Goal: Task Accomplishment & Management: Manage account settings

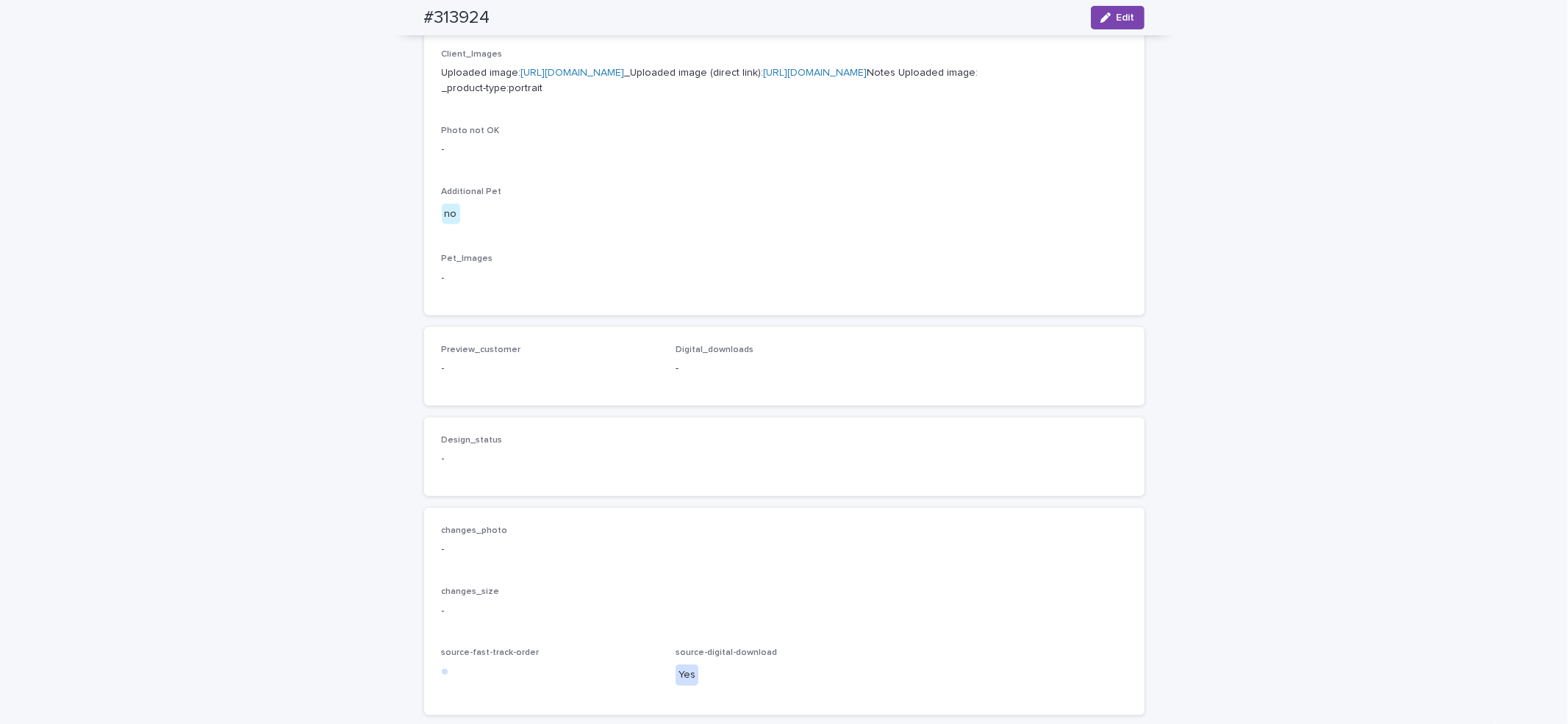
scroll to position [845, 0]
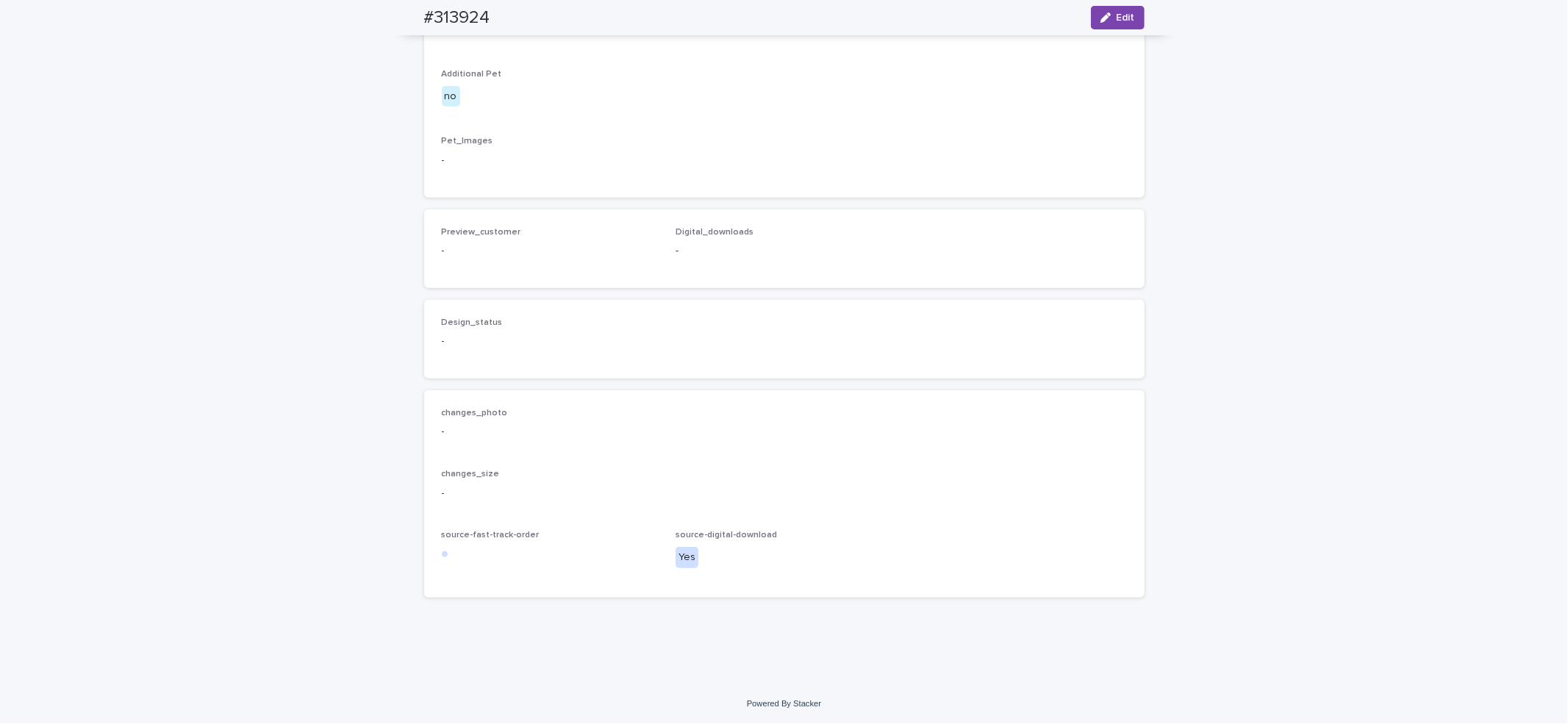
drag, startPoint x: 1107, startPoint y: 14, endPoint x: 721, endPoint y: 89, distance: 393.2
click at [1106, 16] on div "button" at bounding box center [1108, 17] width 16 height 10
click at [460, 231] on icon "button" at bounding box center [463, 226] width 8 height 8
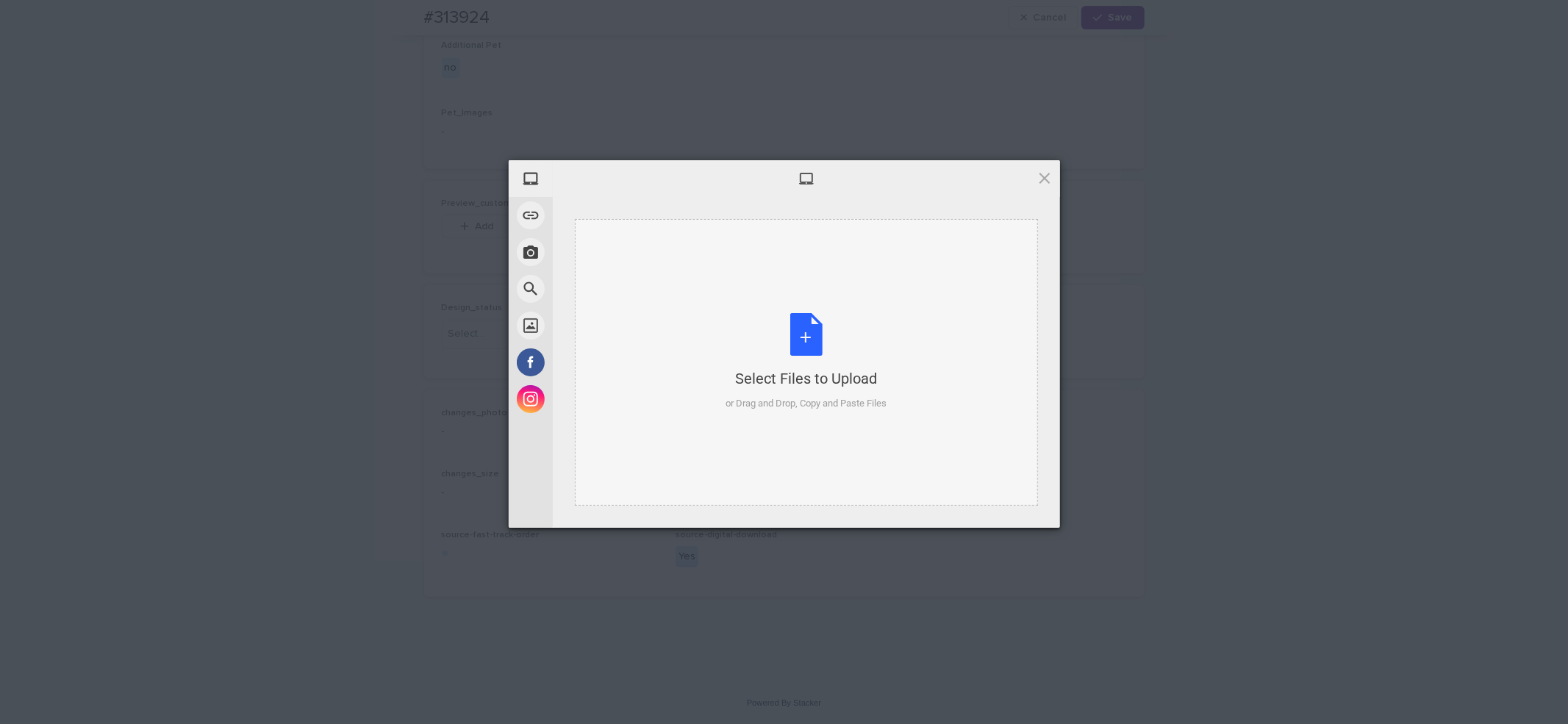
click at [726, 370] on div "Select Files to Upload" at bounding box center [806, 378] width 161 height 21
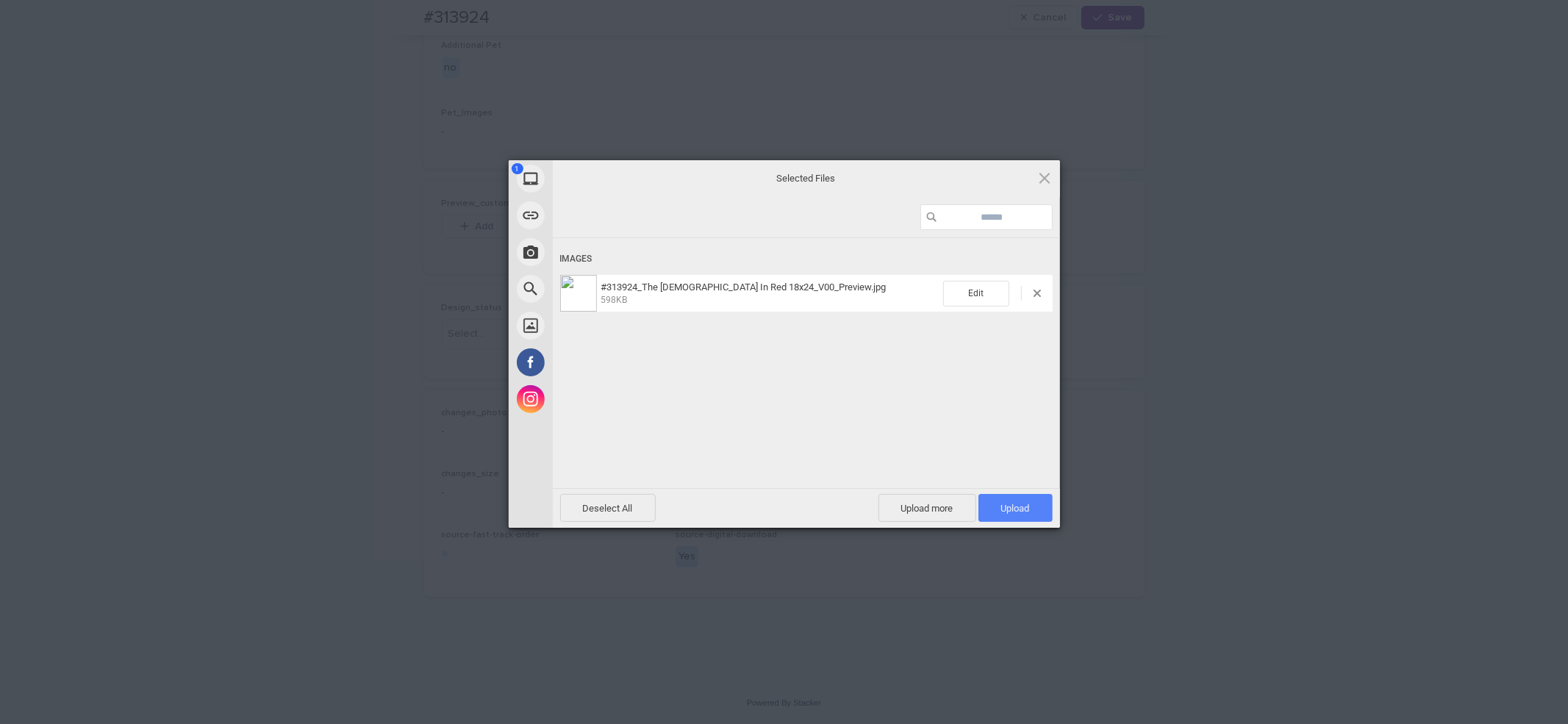
drag, startPoint x: 984, startPoint y: 515, endPoint x: 1017, endPoint y: 357, distance: 161.4
click at [984, 513] on span "Upload 1" at bounding box center [1015, 508] width 74 height 28
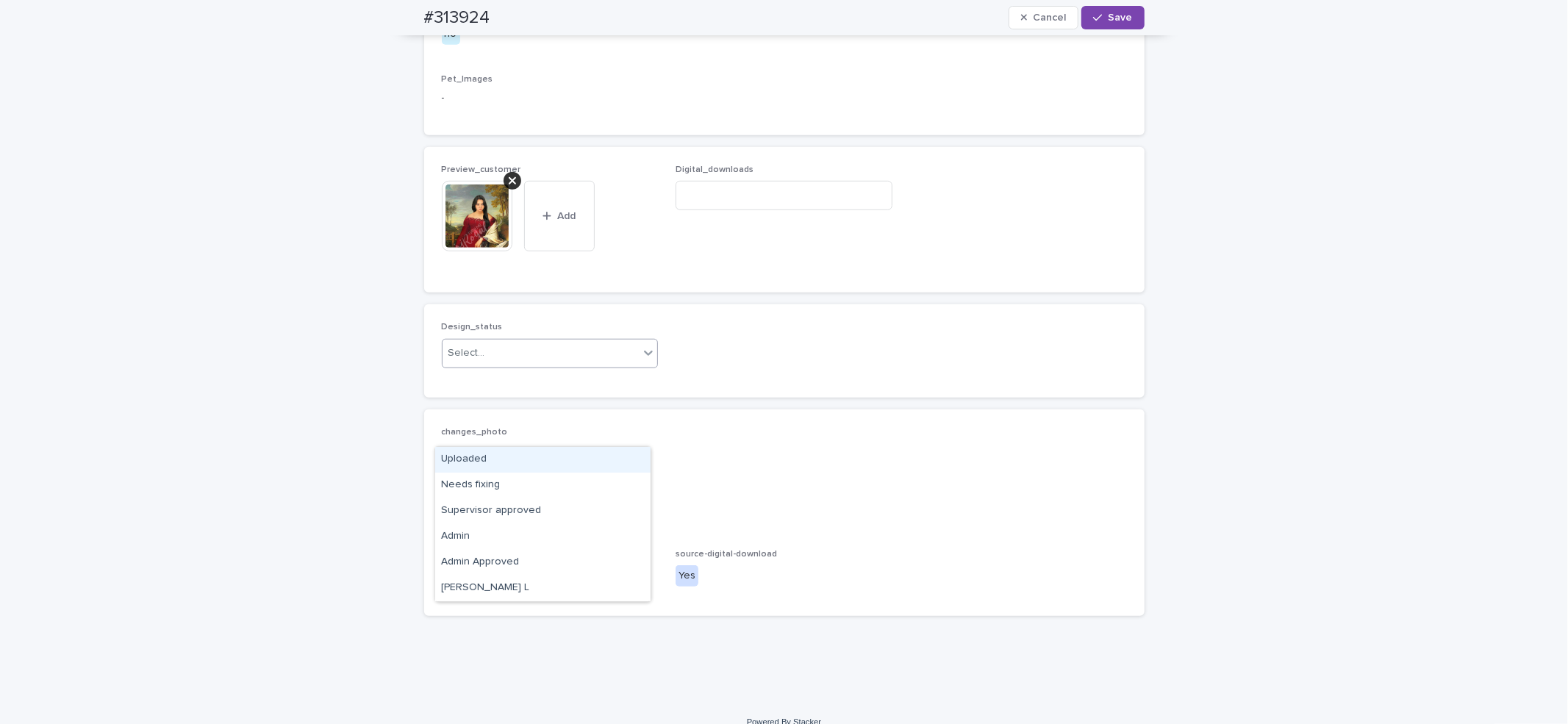
click at [544, 366] on div "Select..." at bounding box center [541, 353] width 197 height 24
click at [542, 460] on div "Uploaded" at bounding box center [543, 460] width 215 height 25
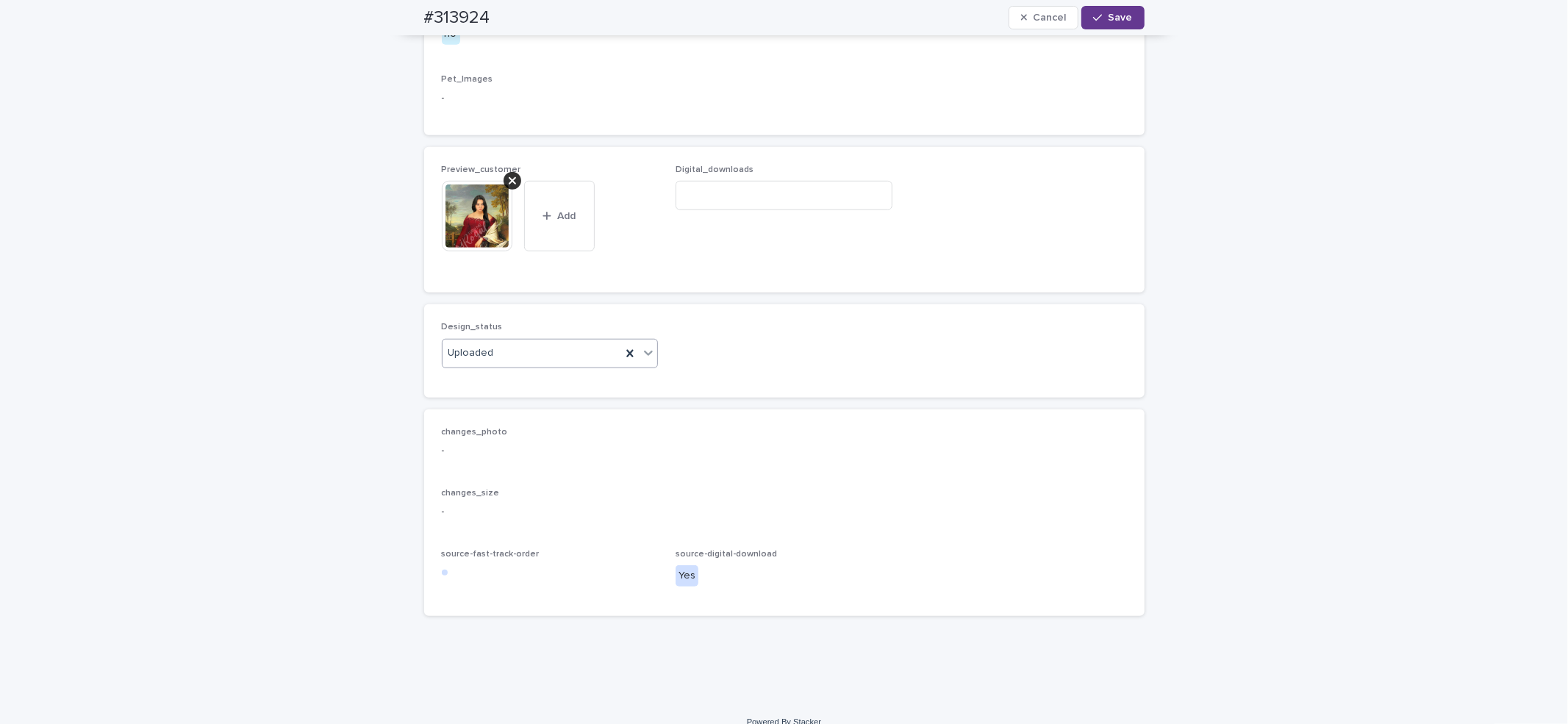
click at [1093, 13] on icon "button" at bounding box center [1098, 17] width 9 height 10
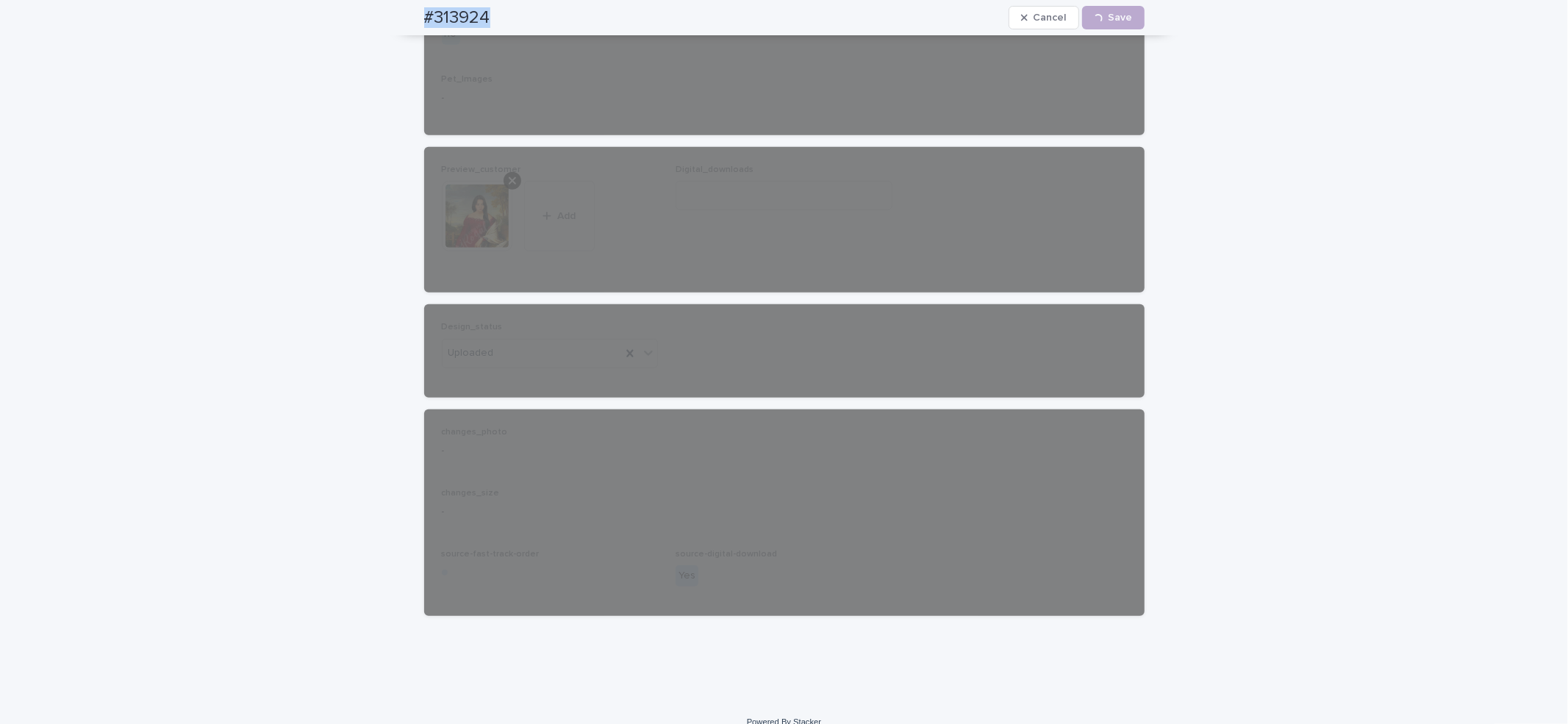
click at [508, 15] on div "#313924 Cancel Loading... Save" at bounding box center [784, 17] width 791 height 35
copy h2 "#313924"
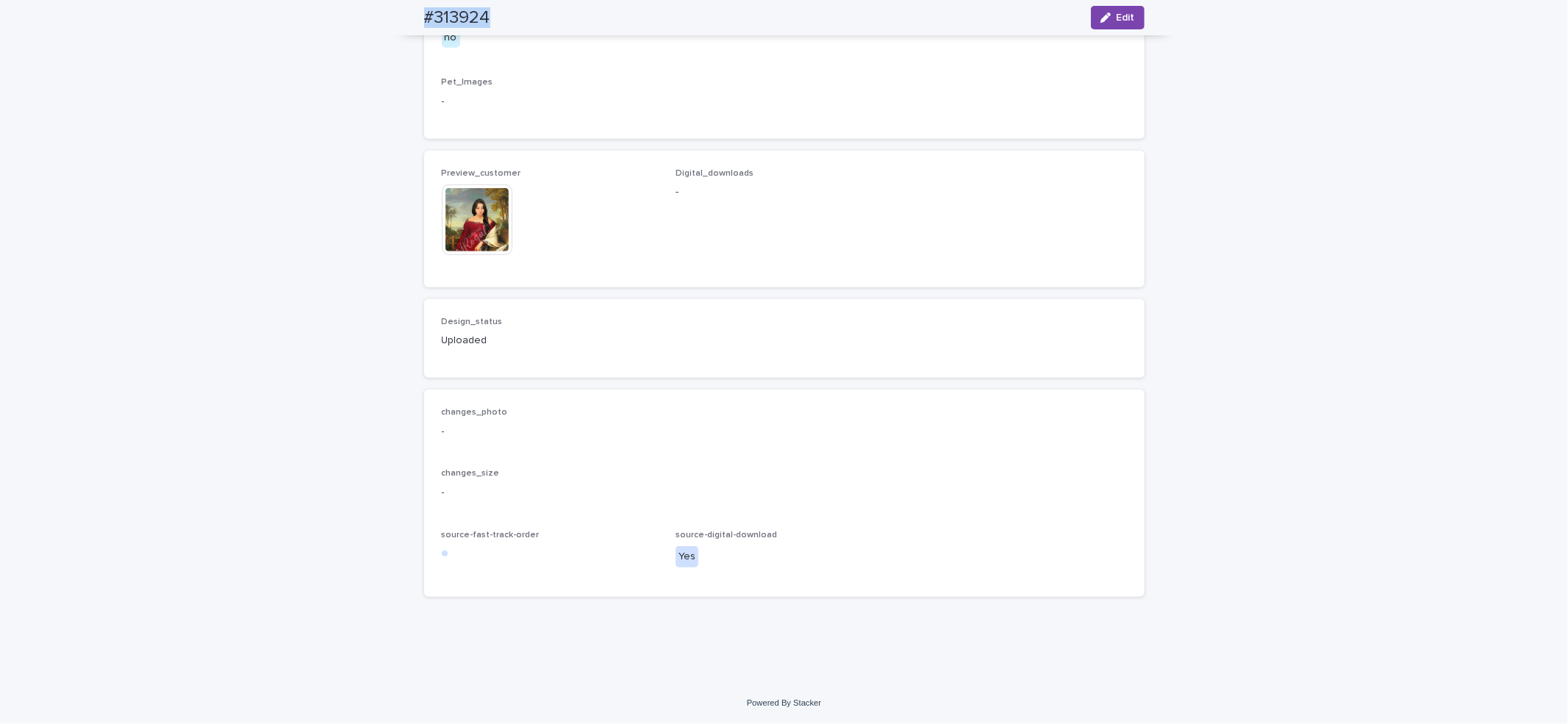
scroll to position [826, 0]
click at [1130, 24] on button "Edit" at bounding box center [1117, 17] width 53 height 24
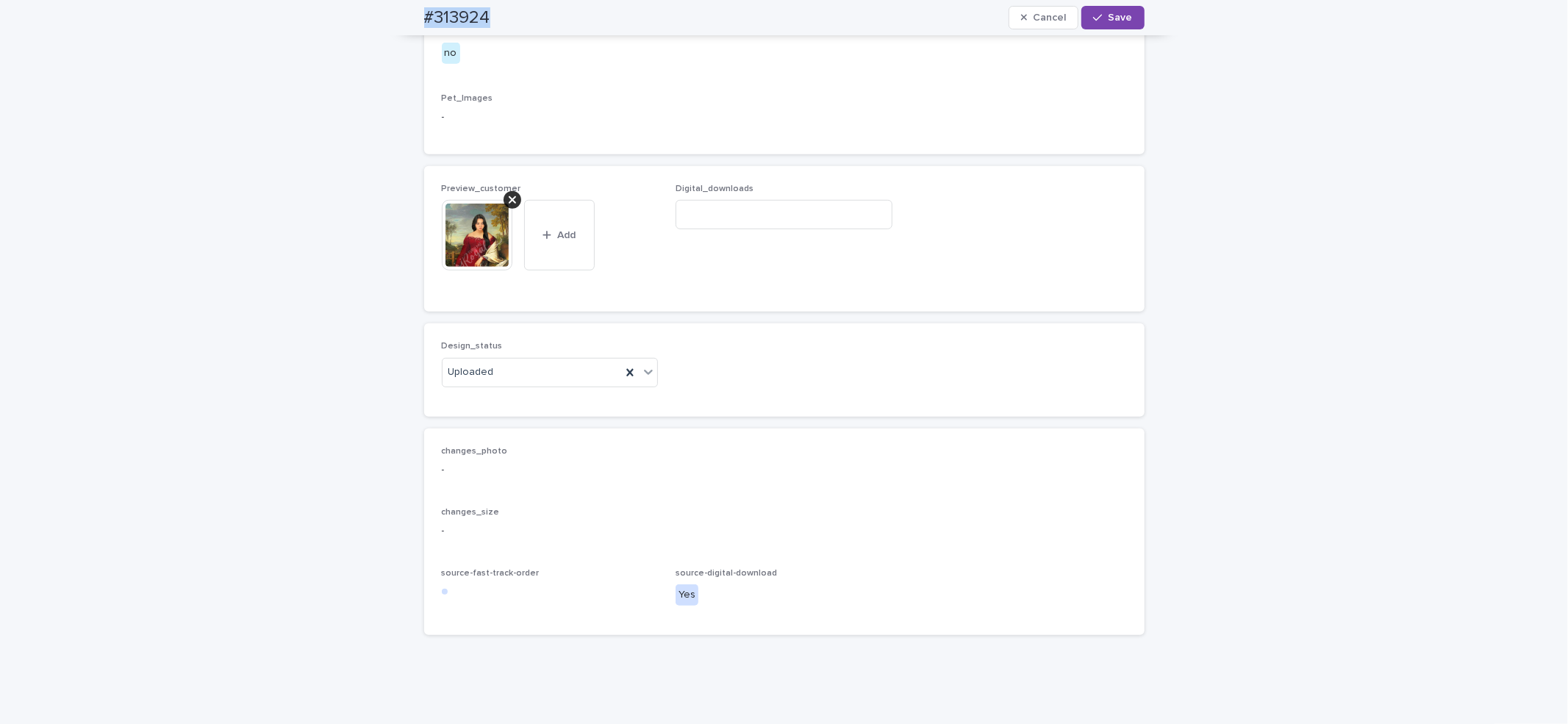
scroll to position [845, 0]
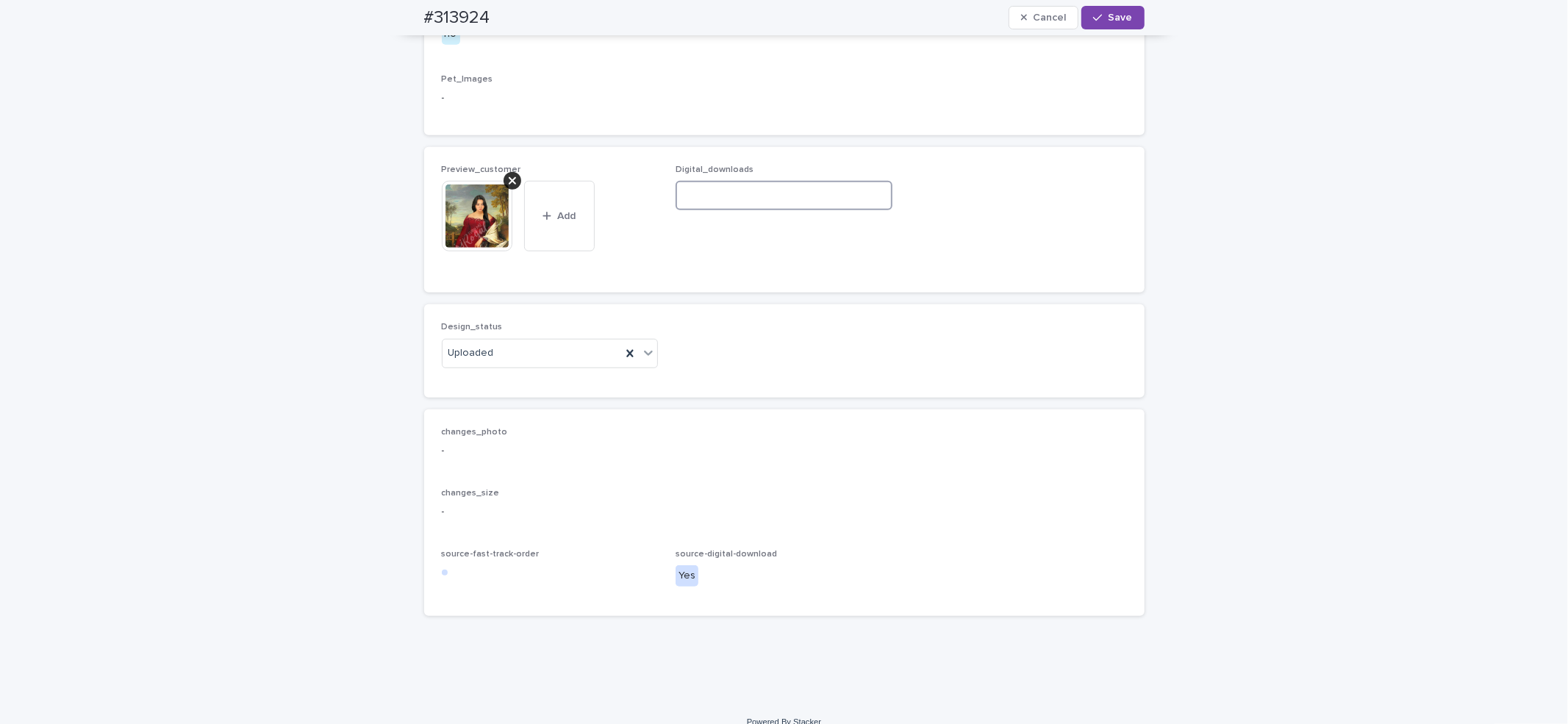
click at [830, 210] on input at bounding box center [784, 195] width 217 height 29
paste input "**********"
type input "**********"
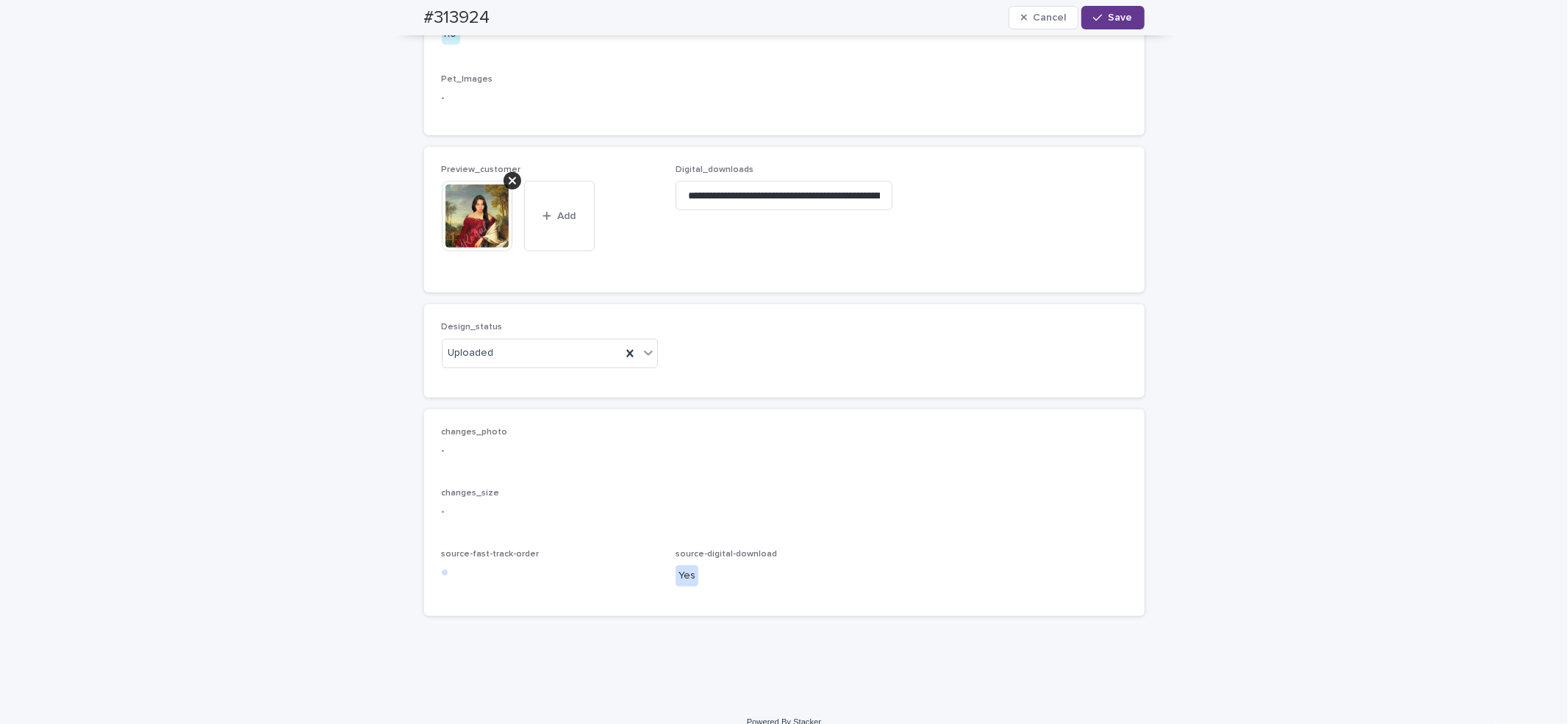
click at [1112, 22] on span "Save" at bounding box center [1120, 17] width 24 height 10
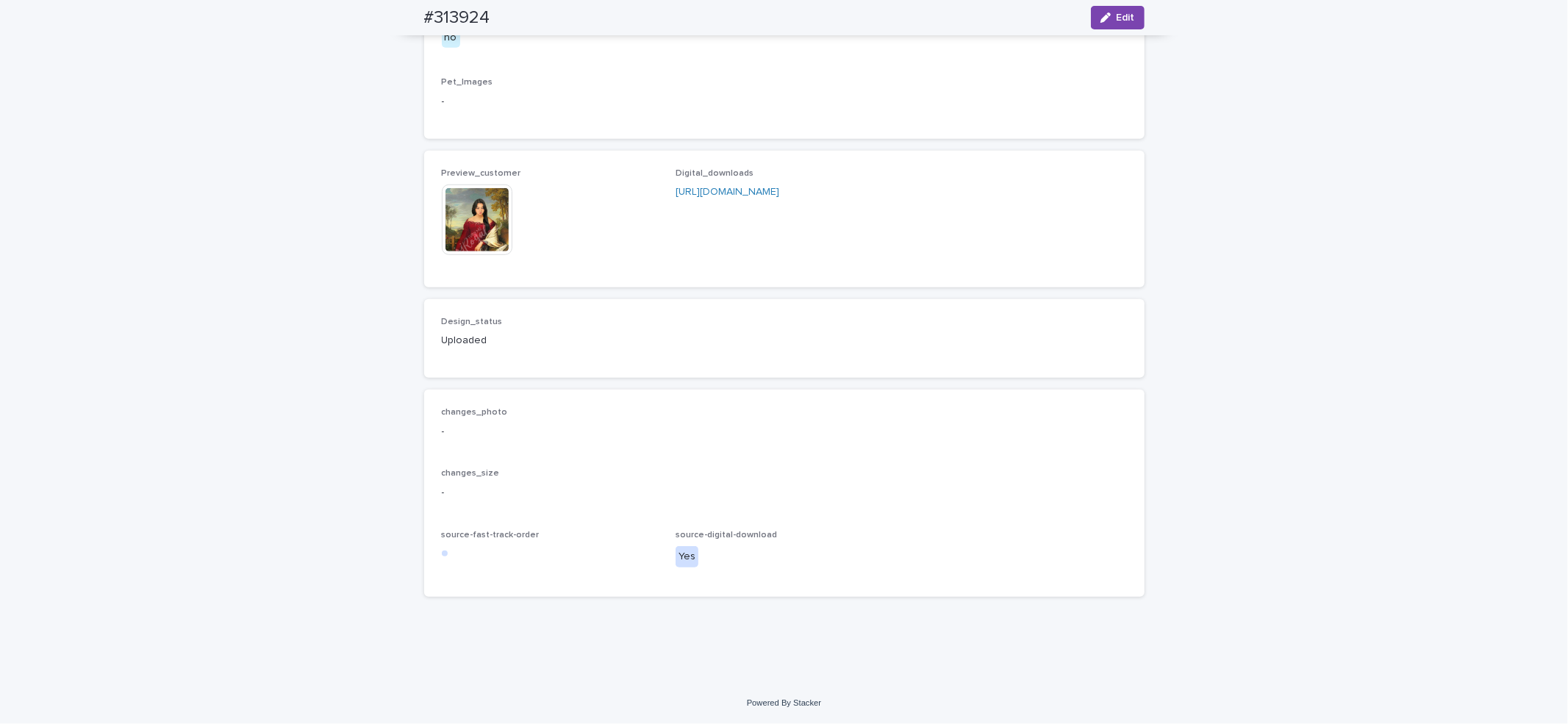
scroll to position [826, 0]
